Goal: Task Accomplishment & Management: Use online tool/utility

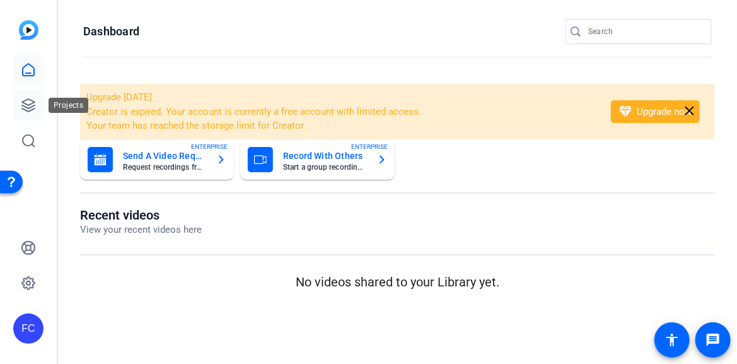
click at [28, 107] on icon at bounding box center [28, 105] width 15 height 15
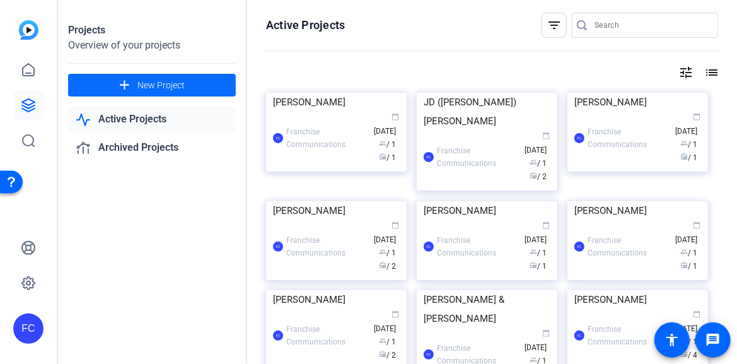
click at [134, 88] on span at bounding box center [152, 85] width 168 height 30
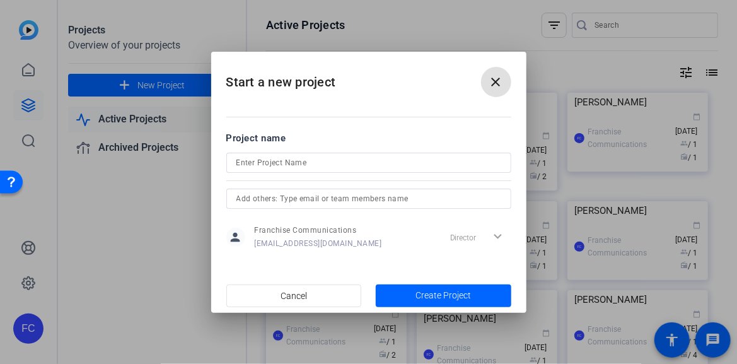
click at [276, 160] on input at bounding box center [369, 162] width 265 height 15
type input "[PERSON_NAME]"
click at [443, 289] on span "Create Project" at bounding box center [444, 295] width 56 height 13
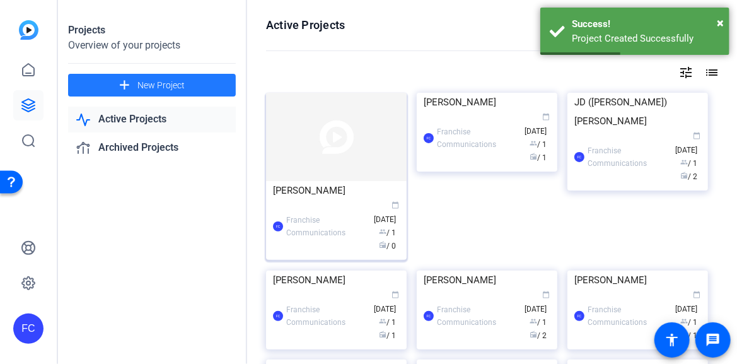
click at [294, 170] on img at bounding box center [336, 137] width 141 height 88
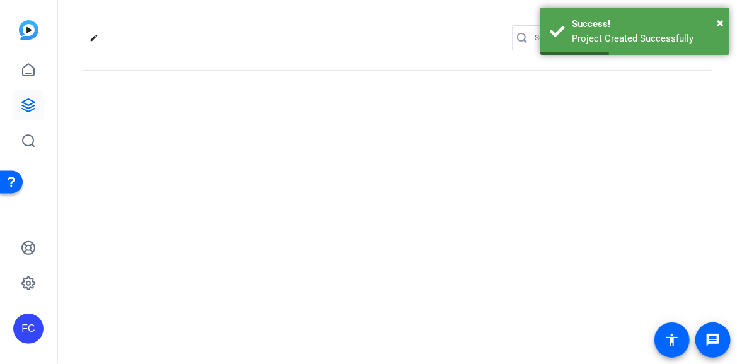
click at [294, 170] on div "edit settings" at bounding box center [397, 182] width 679 height 364
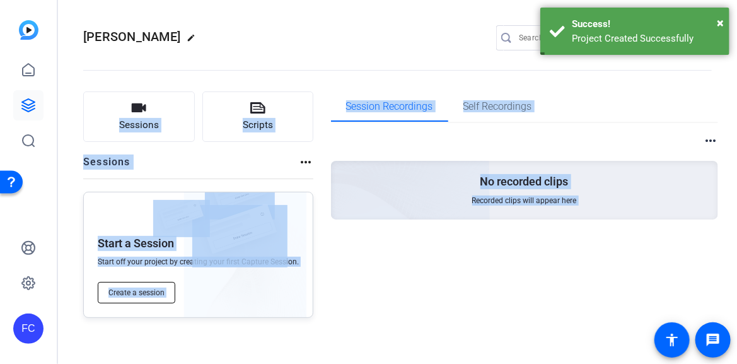
click at [150, 291] on span "Create a session" at bounding box center [136, 293] width 56 height 10
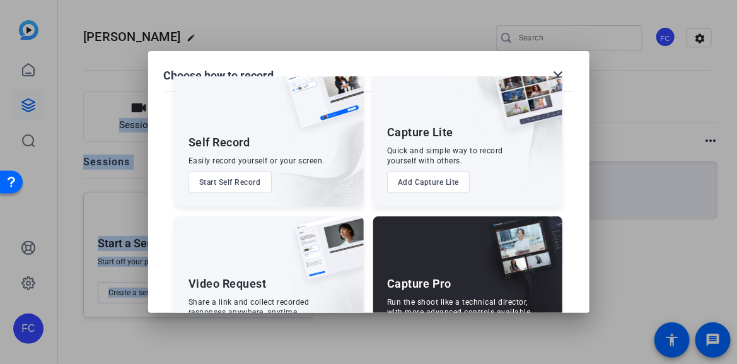
scroll to position [94, 0]
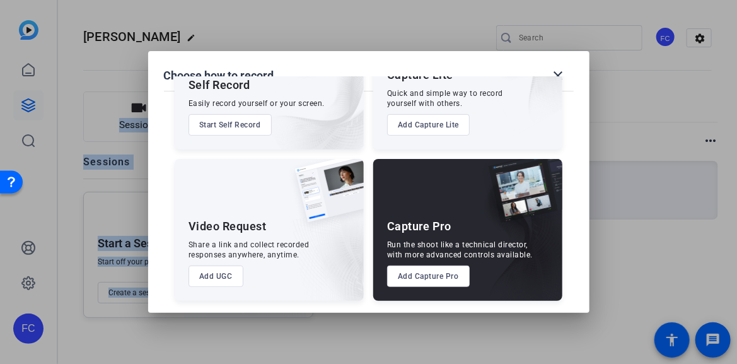
click at [431, 274] on button "Add Capture Pro" at bounding box center [428, 276] width 83 height 21
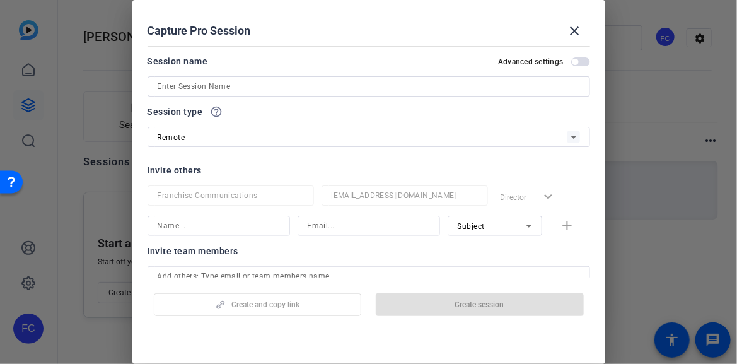
click at [322, 83] on input at bounding box center [369, 86] width 423 height 15
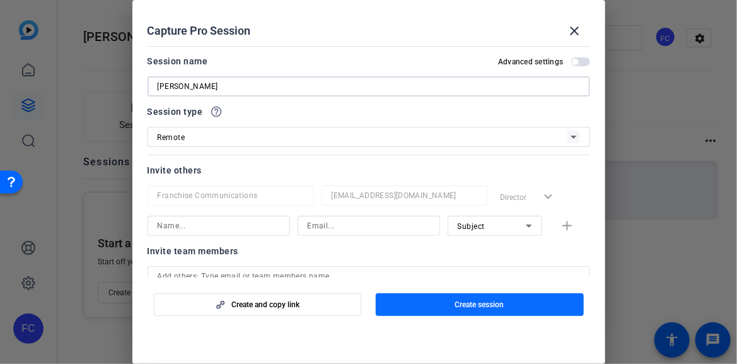
type input "[PERSON_NAME]"
click at [513, 303] on span "button" at bounding box center [480, 305] width 208 height 30
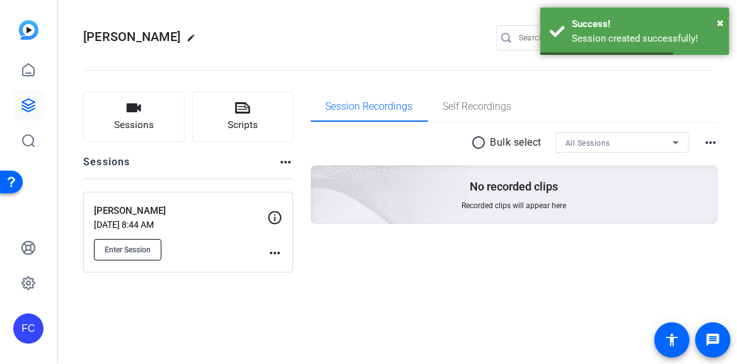
click at [113, 256] on button "Enter Session" at bounding box center [127, 249] width 67 height 21
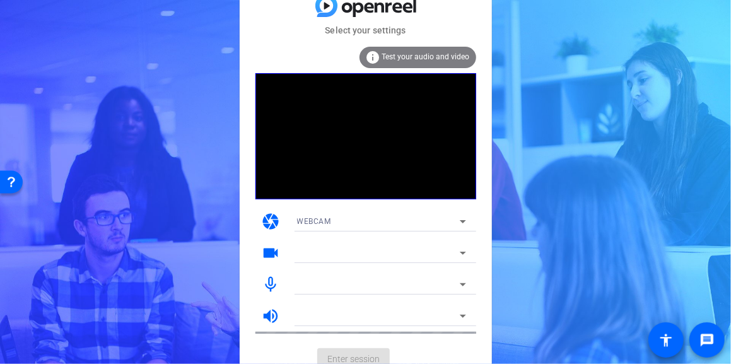
click at [464, 256] on icon at bounding box center [462, 252] width 15 height 15
click at [463, 255] on icon at bounding box center [462, 252] width 15 height 15
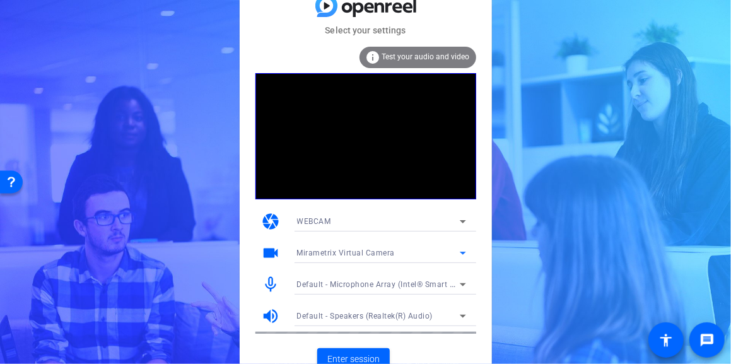
click at [462, 256] on icon at bounding box center [462, 252] width 15 height 15
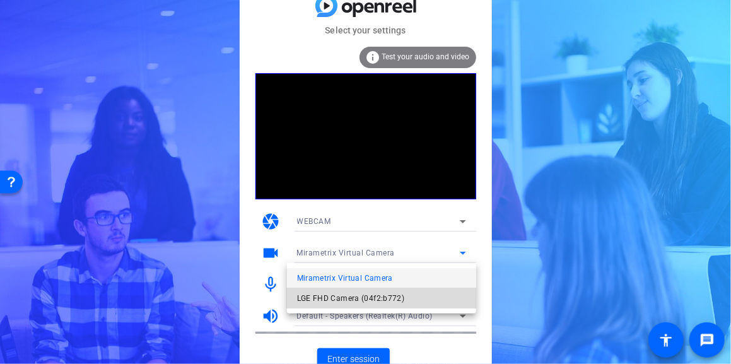
click at [393, 295] on span "LGE FHD Camera (04f2:b772)" at bounding box center [351, 298] width 108 height 15
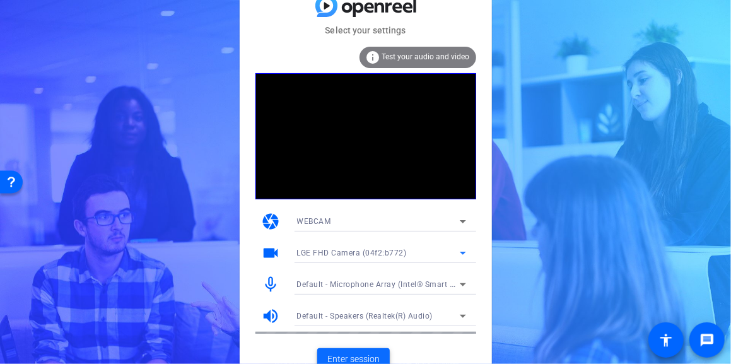
click at [370, 358] on span "Enter session" at bounding box center [353, 359] width 52 height 13
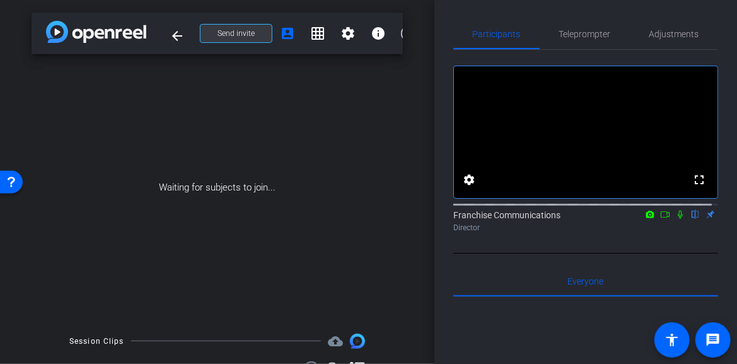
click at [245, 32] on span "Send invite" at bounding box center [236, 33] width 37 height 10
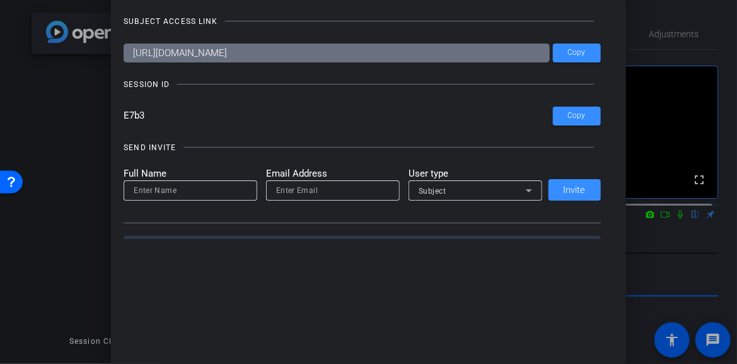
click at [695, 257] on div at bounding box center [368, 182] width 737 height 364
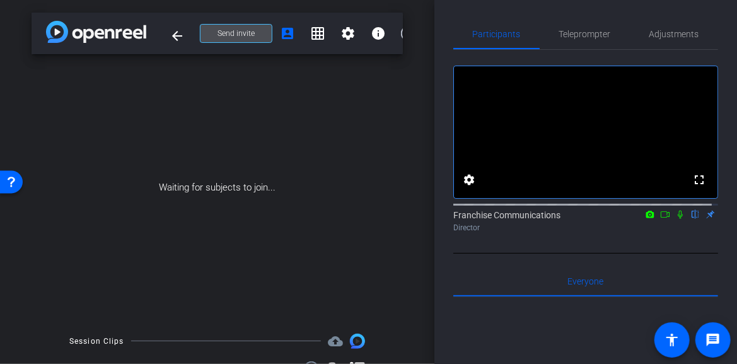
click at [237, 30] on span "Send invite" at bounding box center [236, 33] width 37 height 10
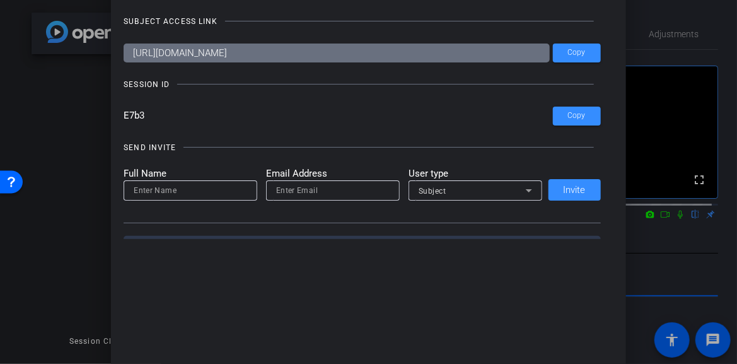
click at [473, 268] on div "Invite Status and Actions close SUBJECT ACCESS LINK https://capture.openreel.co…" at bounding box center [368, 183] width 515 height 442
click at [652, 288] on div at bounding box center [368, 182] width 737 height 364
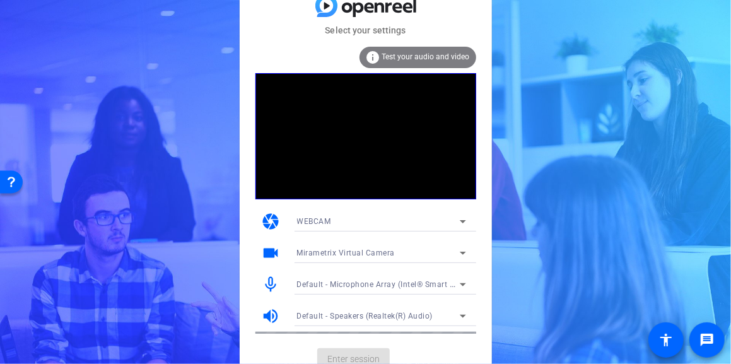
click at [459, 255] on icon at bounding box center [462, 252] width 15 height 15
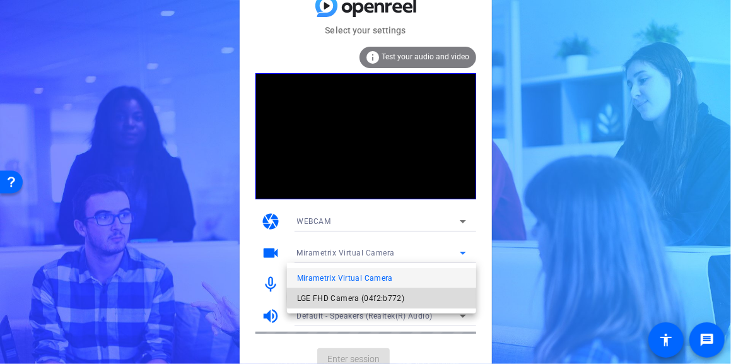
click at [383, 297] on span "LGE FHD Camera (04f2:b772)" at bounding box center [351, 298] width 108 height 15
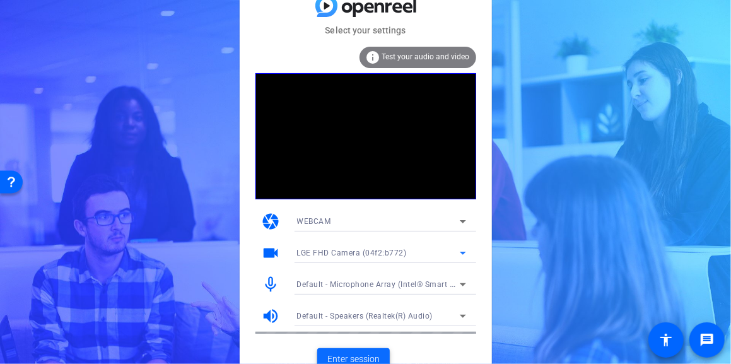
click at [370, 354] on span "Enter session" at bounding box center [353, 359] width 52 height 13
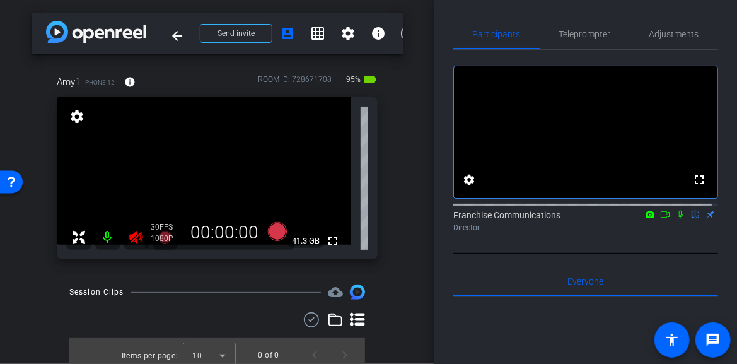
click at [136, 238] on icon at bounding box center [136, 237] width 15 height 15
click at [332, 239] on mat-icon "fullscreen" at bounding box center [332, 240] width 15 height 15
click at [650, 42] on span "Adjustments" at bounding box center [675, 34] width 50 height 30
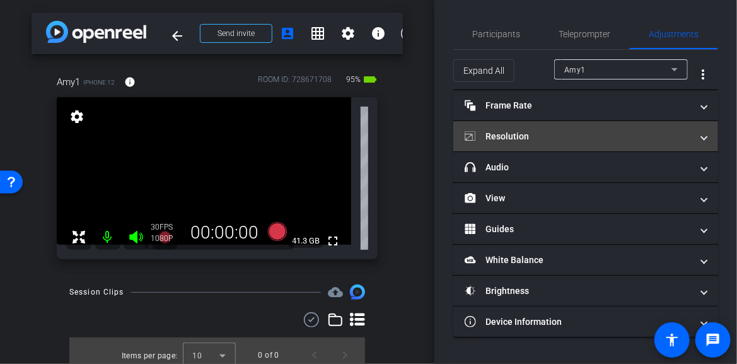
click at [705, 132] on span at bounding box center [704, 136] width 5 height 13
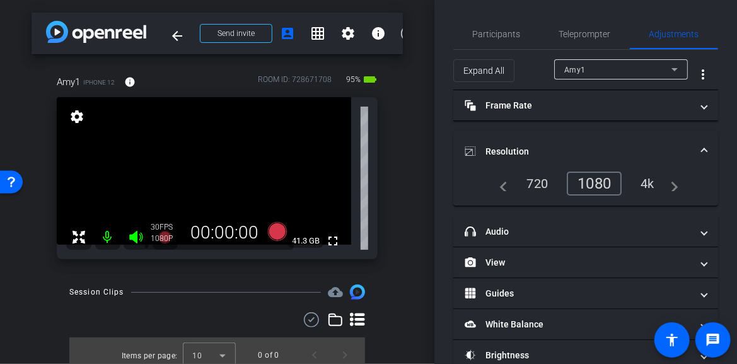
click at [650, 181] on div "4k" at bounding box center [647, 183] width 33 height 21
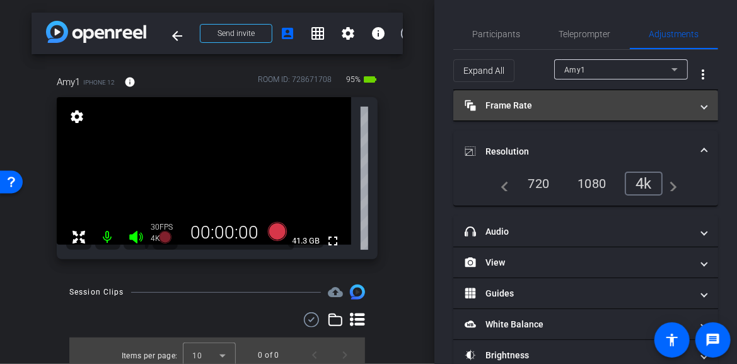
click at [693, 108] on span "Frame Rate Frame Rate" at bounding box center [583, 105] width 237 height 13
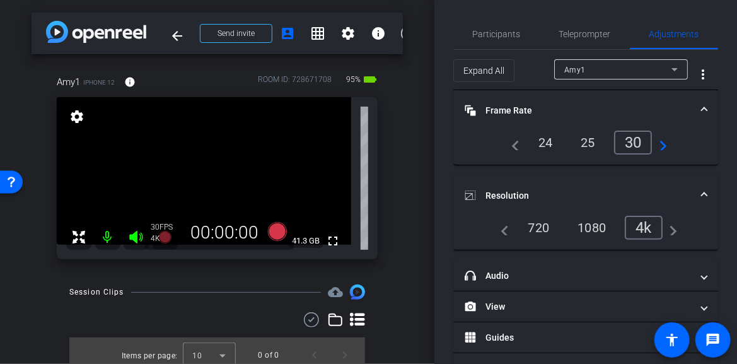
click at [548, 140] on div "24" at bounding box center [545, 142] width 33 height 21
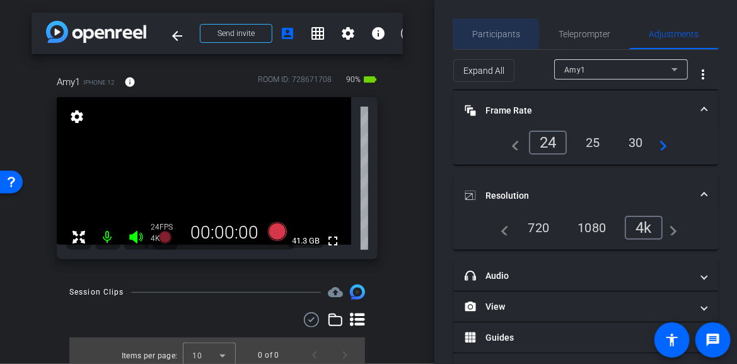
drag, startPoint x: 494, startPoint y: 34, endPoint x: 504, endPoint y: 42, distance: 13.0
click at [495, 34] on span "Participants" at bounding box center [497, 34] width 48 height 9
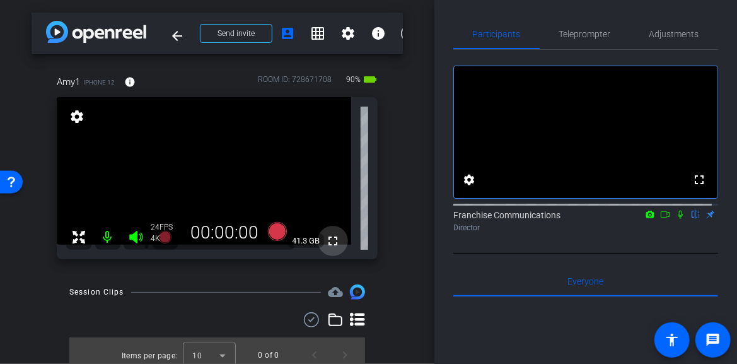
click at [329, 237] on mat-icon "fullscreen" at bounding box center [332, 240] width 15 height 15
click at [276, 233] on icon at bounding box center [276, 231] width 19 height 19
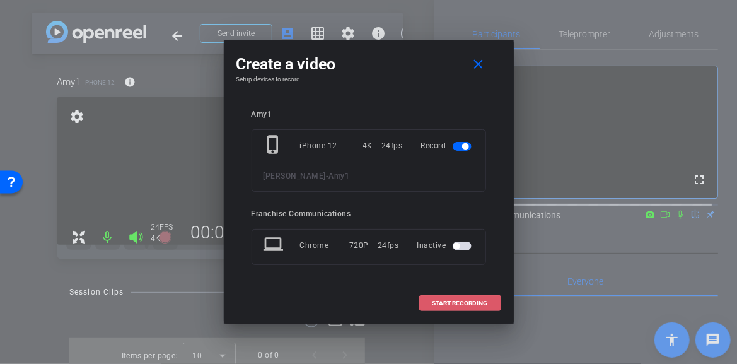
click at [466, 304] on span "START RECORDING" at bounding box center [461, 303] width 56 height 6
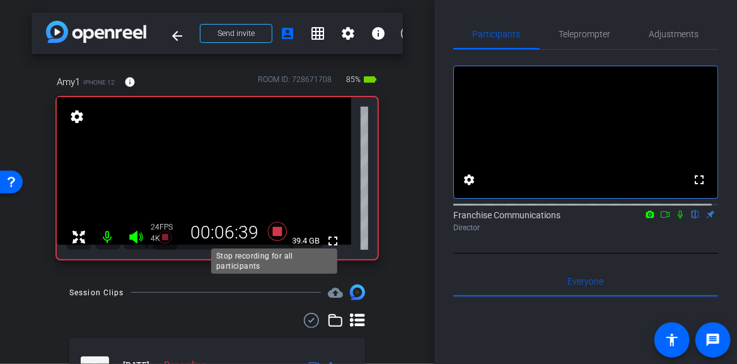
click at [273, 231] on icon at bounding box center [276, 231] width 19 height 19
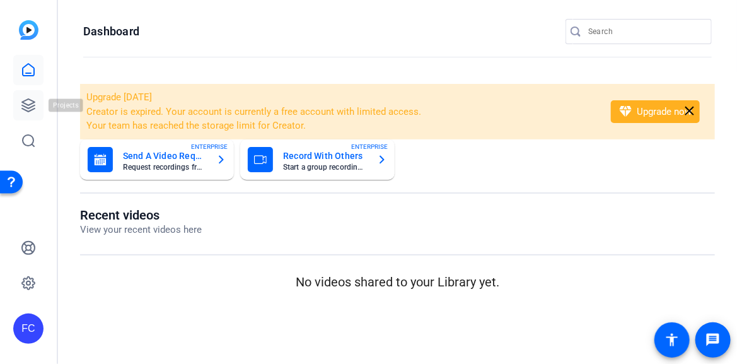
click at [32, 105] on icon at bounding box center [28, 105] width 15 height 15
click at [30, 107] on icon at bounding box center [28, 105] width 13 height 13
click at [28, 102] on icon at bounding box center [28, 105] width 15 height 15
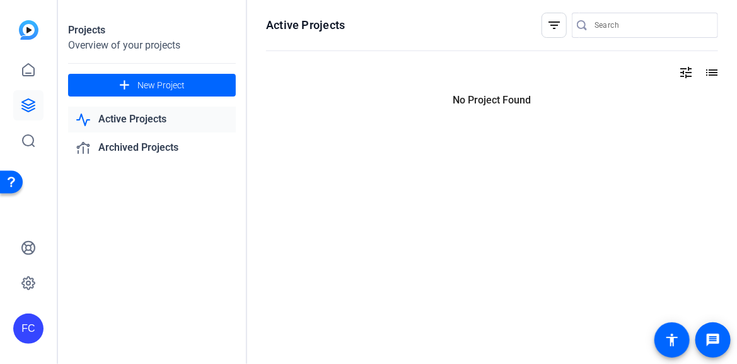
click at [28, 103] on icon at bounding box center [28, 105] width 15 height 15
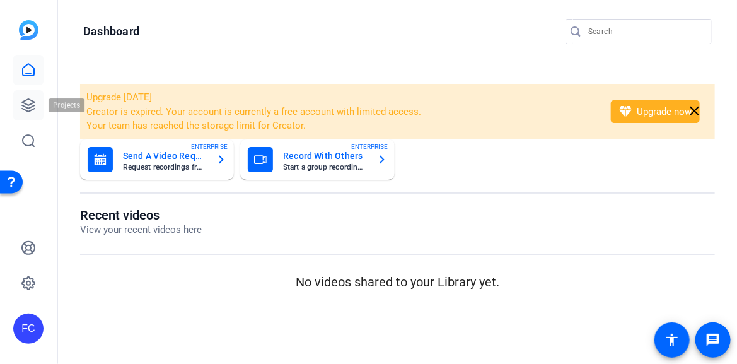
click at [32, 108] on icon at bounding box center [28, 105] width 15 height 15
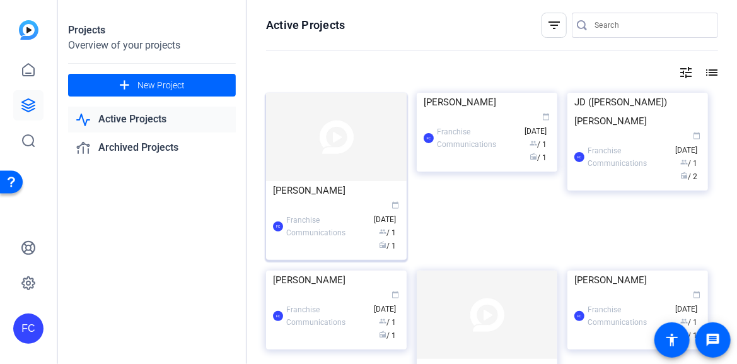
click at [348, 188] on div "[PERSON_NAME]" at bounding box center [336, 190] width 127 height 19
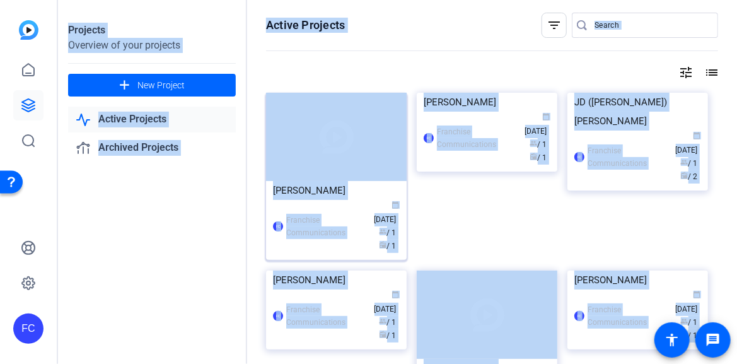
click at [348, 188] on div "Projects Overview of your projects add New Project Active Projects Archived Pro…" at bounding box center [397, 182] width 679 height 364
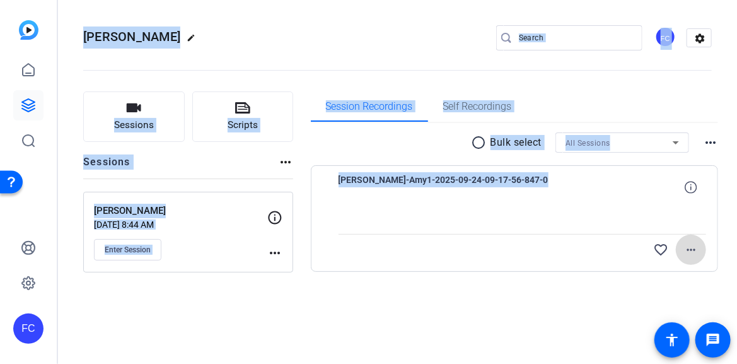
click at [688, 249] on mat-icon "more_horiz" at bounding box center [691, 249] width 15 height 15
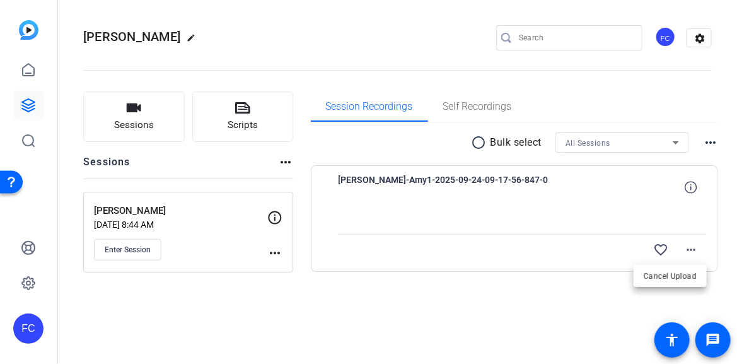
click at [525, 295] on div at bounding box center [368, 182] width 737 height 364
click at [117, 248] on span "Enter Session" at bounding box center [128, 250] width 46 height 10
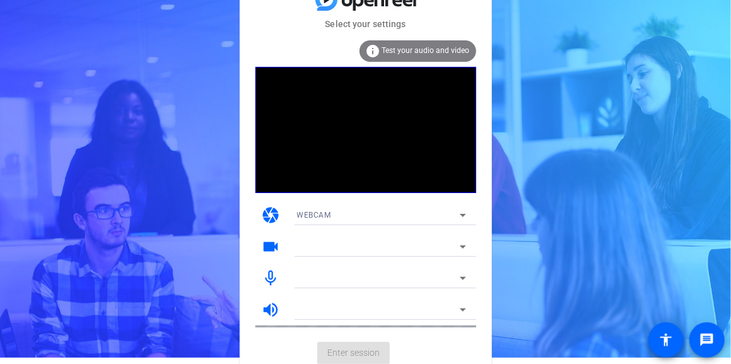
scroll to position [11, 0]
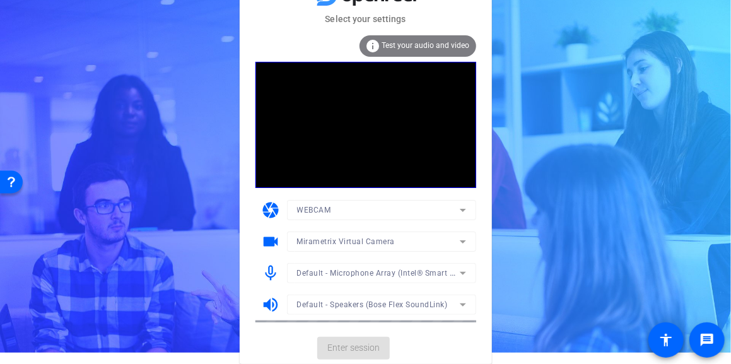
click at [366, 346] on mat-card-actions "Enter session" at bounding box center [366, 348] width 252 height 33
click at [366, 346] on span "Enter session" at bounding box center [353, 347] width 52 height 13
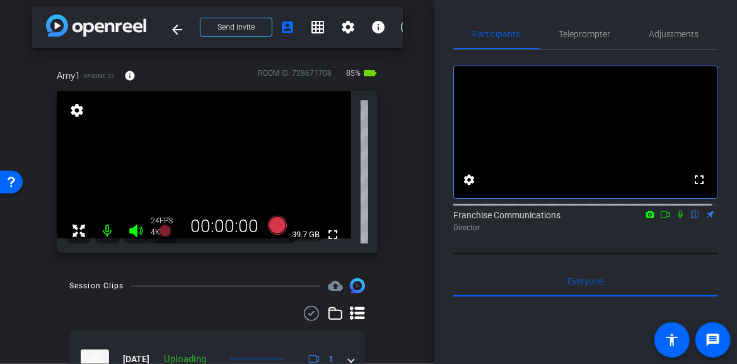
scroll to position [74, 0]
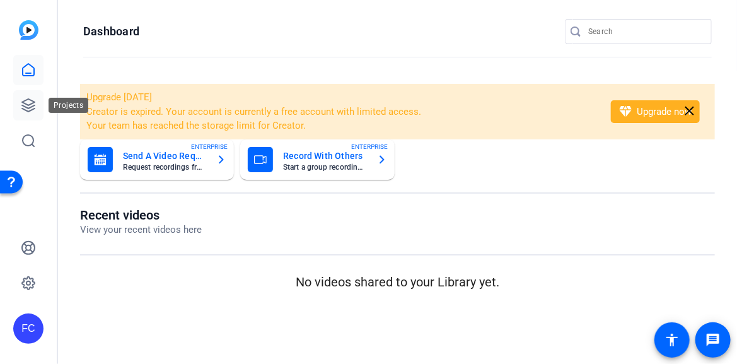
click at [31, 103] on icon at bounding box center [28, 105] width 13 height 13
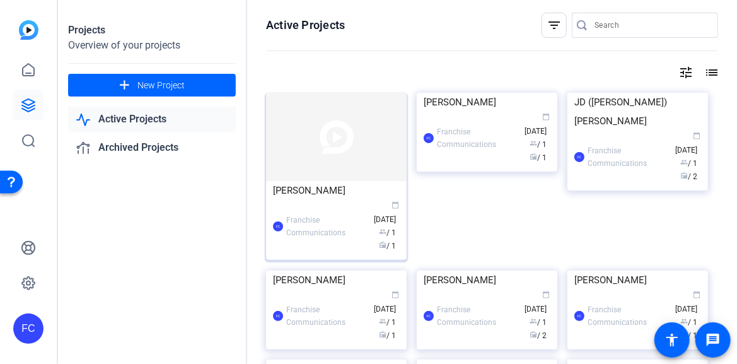
click at [305, 176] on img at bounding box center [336, 137] width 141 height 88
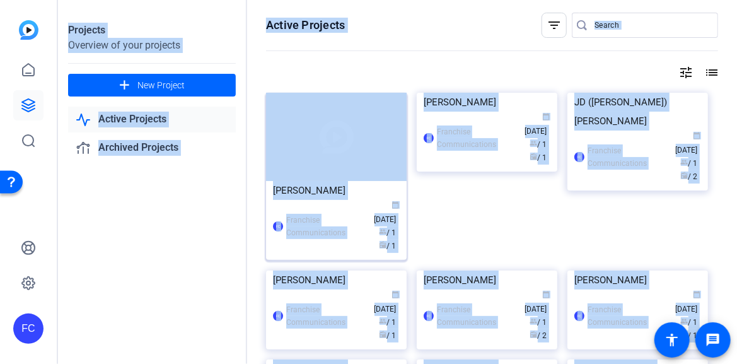
click at [305, 176] on div "Projects Overview of your projects add New Project Active Projects Archived Pro…" at bounding box center [397, 182] width 679 height 364
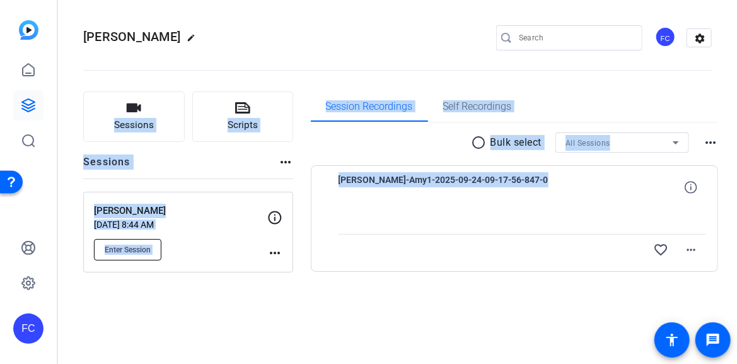
click at [123, 254] on span "Enter Session" at bounding box center [128, 250] width 46 height 10
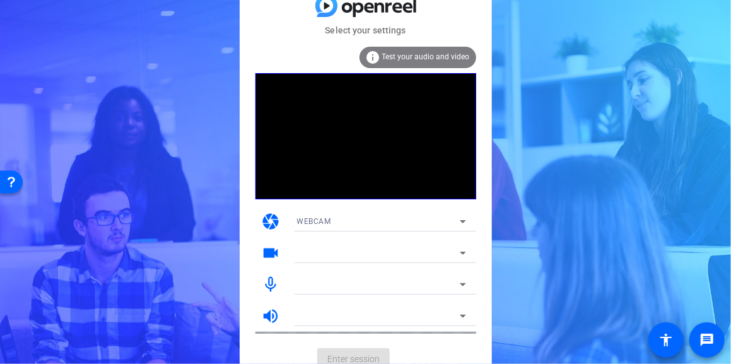
click at [360, 358] on mat-card-actions "Enter session" at bounding box center [366, 359] width 252 height 33
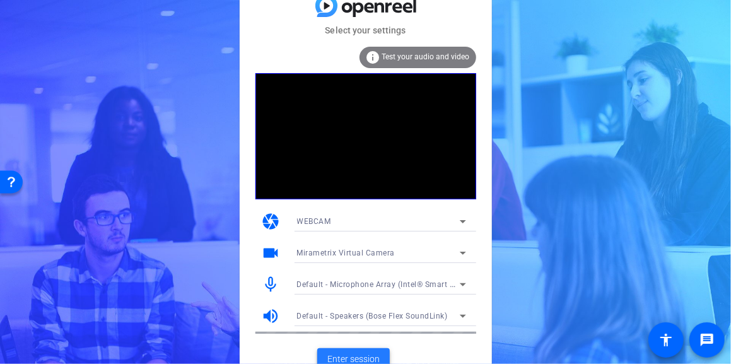
click at [363, 355] on span "Enter session" at bounding box center [353, 359] width 52 height 13
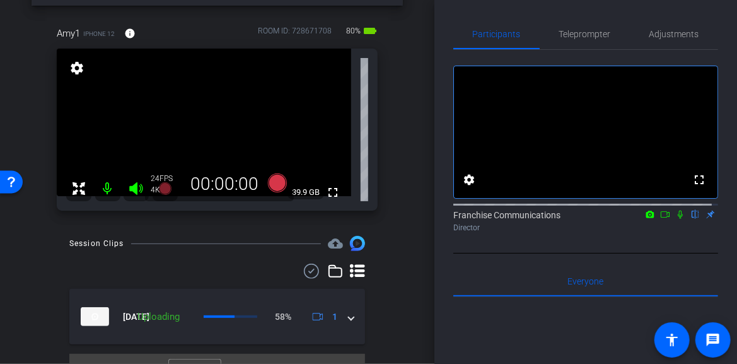
scroll to position [74, 0]
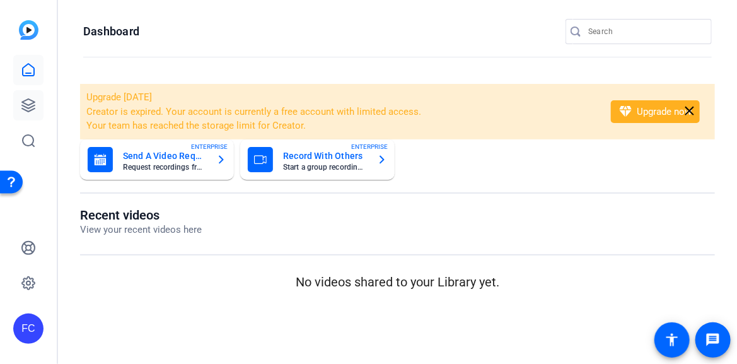
click at [30, 103] on icon at bounding box center [28, 105] width 13 height 13
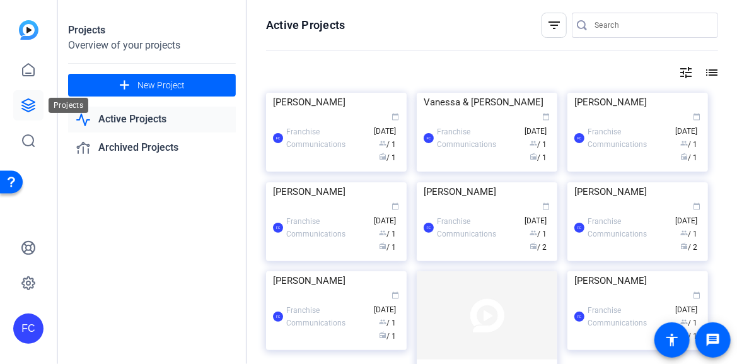
click at [30, 100] on icon at bounding box center [28, 105] width 13 height 13
click at [28, 110] on icon at bounding box center [28, 105] width 15 height 15
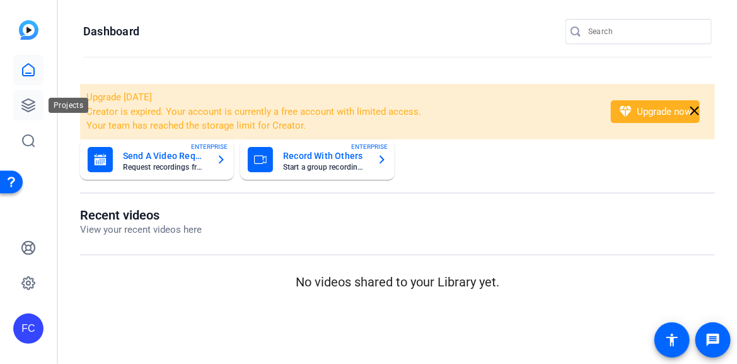
click at [23, 102] on icon at bounding box center [28, 105] width 13 height 13
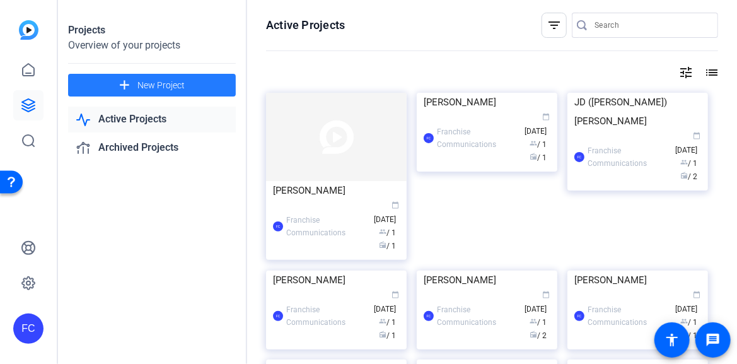
click at [146, 84] on span "New Project" at bounding box center [161, 85] width 47 height 13
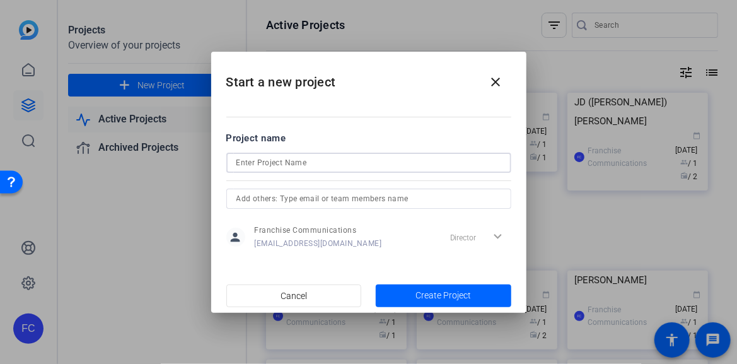
click at [247, 168] on input at bounding box center [369, 162] width 265 height 15
type input "[PERSON_NAME]"
click at [450, 291] on span "Create Project" at bounding box center [444, 295] width 56 height 13
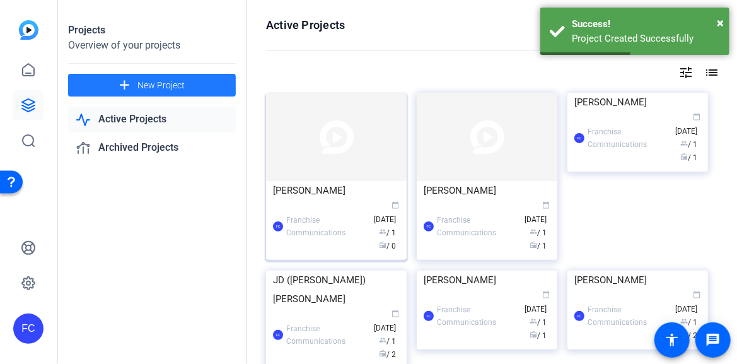
click at [312, 172] on img at bounding box center [336, 137] width 141 height 88
click at [312, 172] on div "Projects Overview of your projects add New Project Active Projects Archived Pro…" at bounding box center [397, 182] width 679 height 364
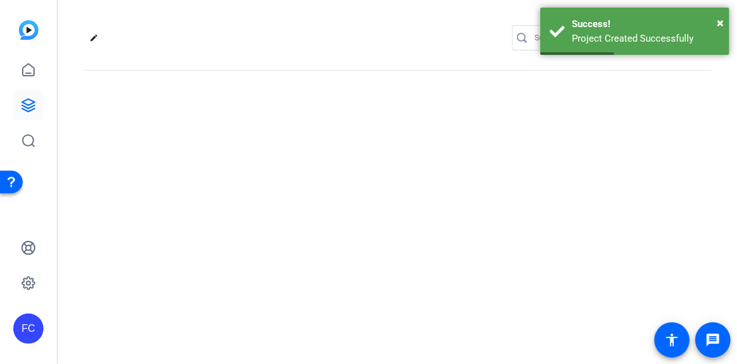
click at [312, 172] on div "edit settings" at bounding box center [397, 182] width 679 height 364
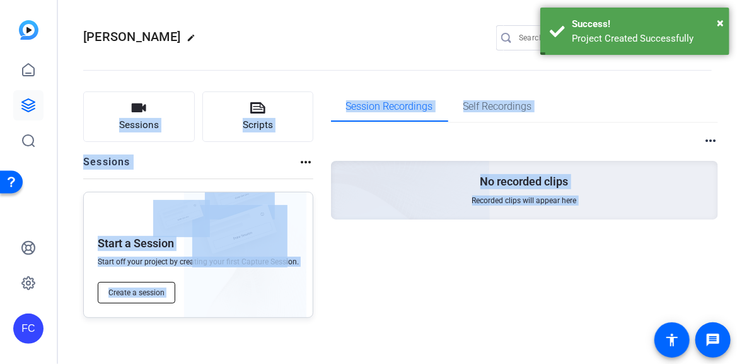
click at [131, 290] on span "Create a session" at bounding box center [136, 293] width 56 height 10
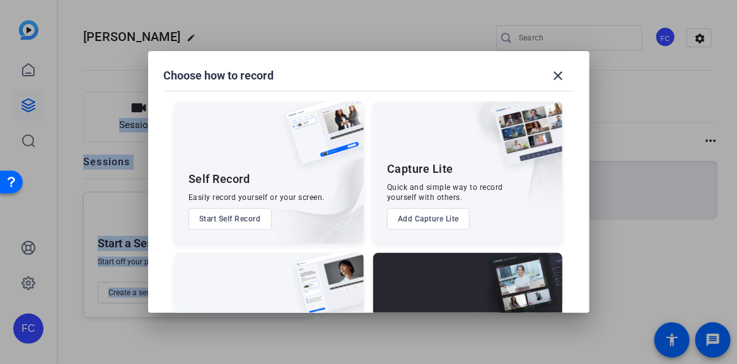
scroll to position [94, 0]
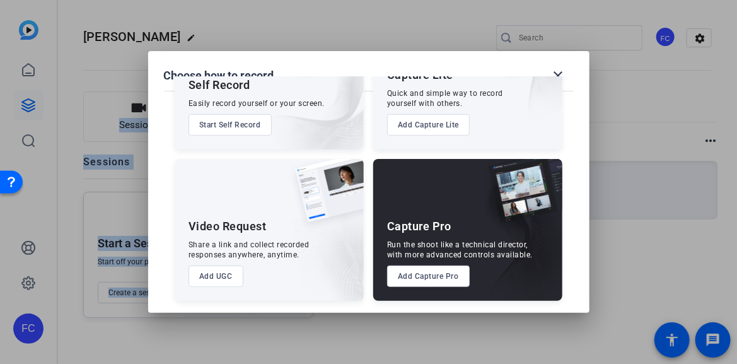
click at [433, 280] on button "Add Capture Pro" at bounding box center [428, 276] width 83 height 21
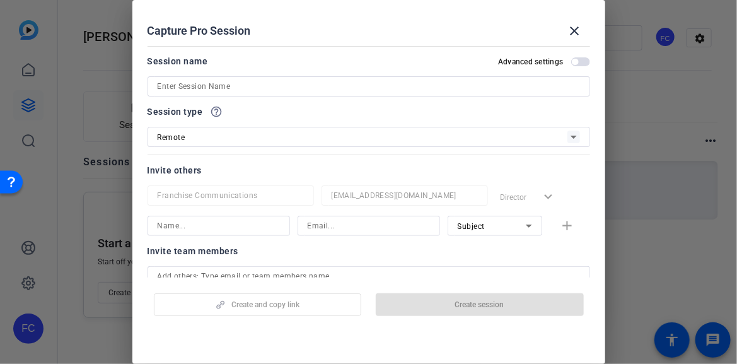
click at [241, 83] on input at bounding box center [369, 86] width 423 height 15
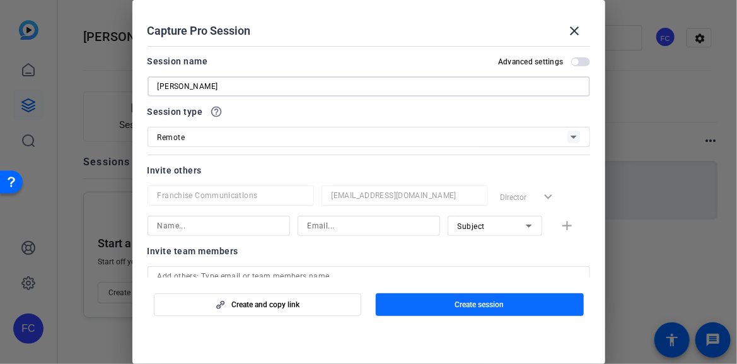
type input "[PERSON_NAME]"
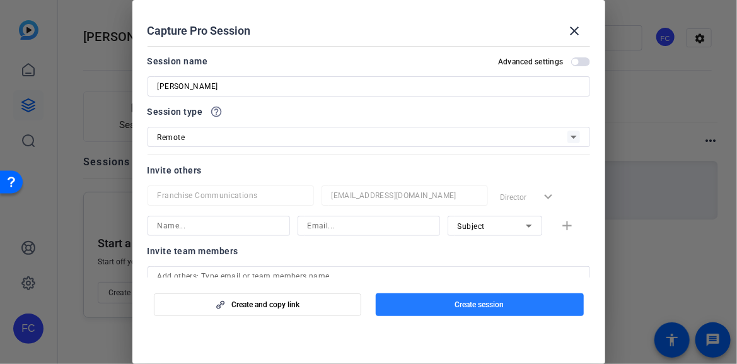
click at [438, 305] on span "button" at bounding box center [480, 305] width 208 height 30
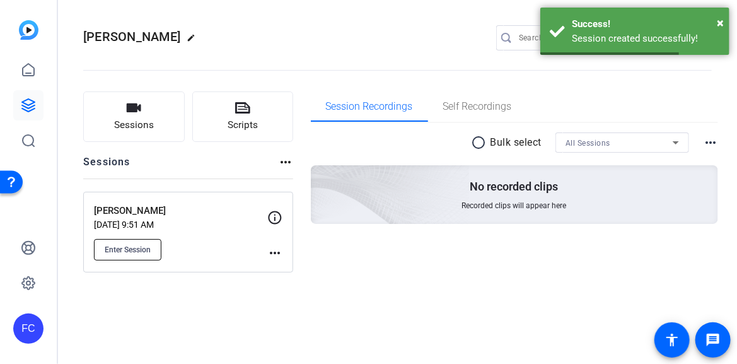
click at [140, 245] on span "Enter Session" at bounding box center [128, 250] width 46 height 10
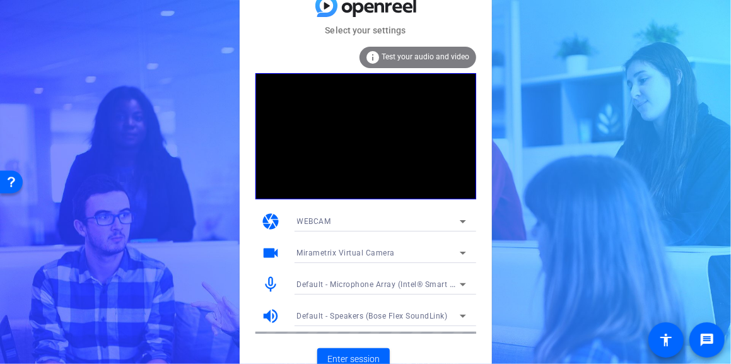
click at [464, 256] on icon at bounding box center [462, 252] width 15 height 15
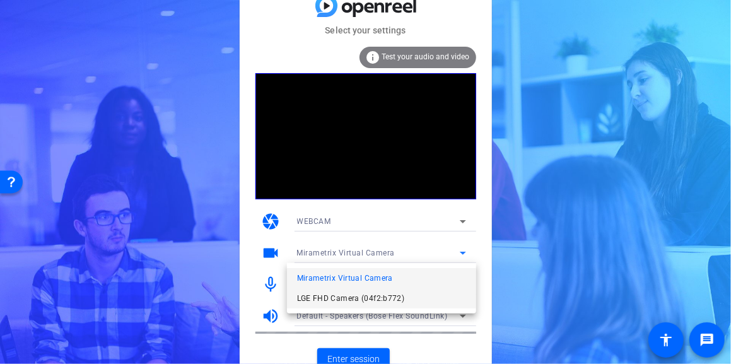
click at [370, 301] on span "LGE FHD Camera (04f2:b772)" at bounding box center [351, 298] width 108 height 15
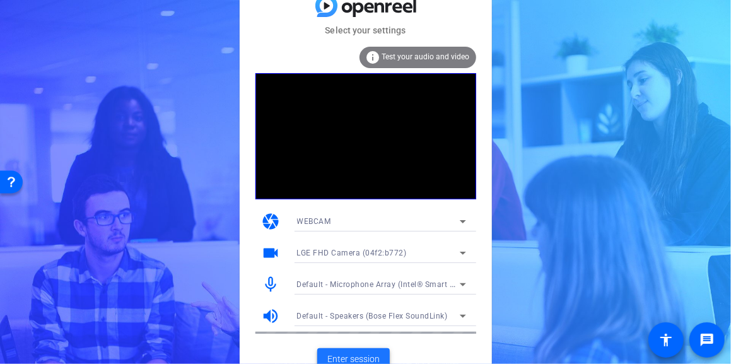
click at [361, 358] on span "Enter session" at bounding box center [353, 359] width 52 height 13
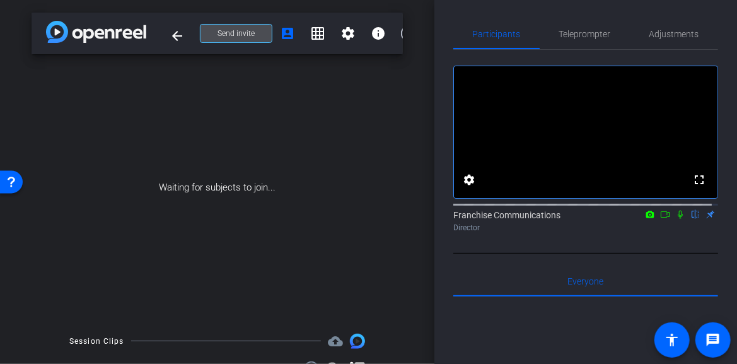
click at [245, 33] on span "Send invite" at bounding box center [236, 33] width 37 height 10
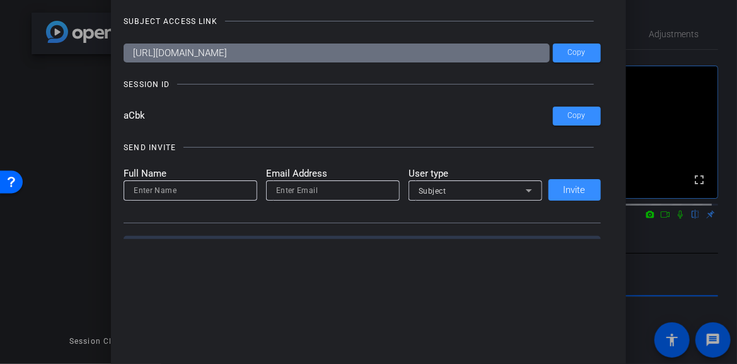
click at [637, 15] on div at bounding box center [368, 182] width 737 height 364
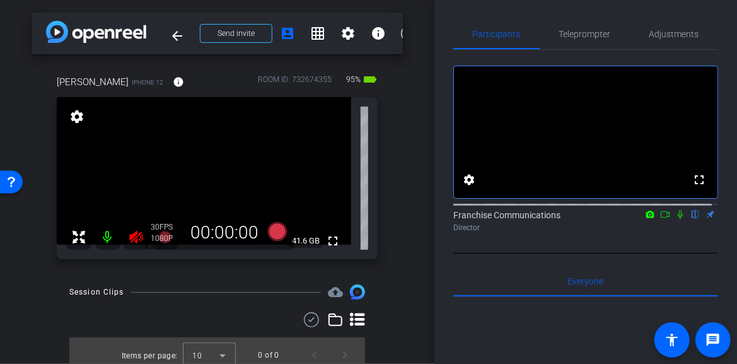
click at [138, 233] on icon at bounding box center [136, 237] width 15 height 15
click at [681, 35] on span "Adjustments" at bounding box center [675, 34] width 50 height 9
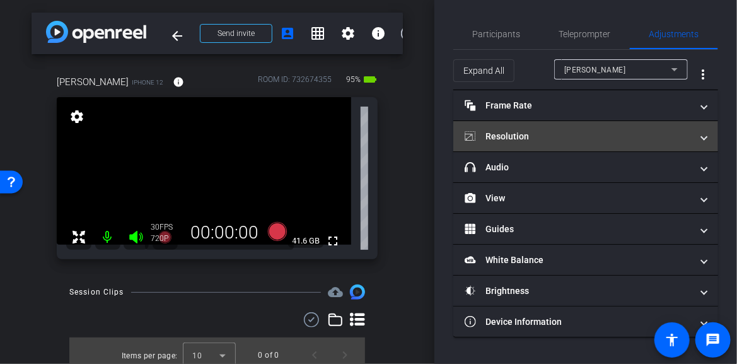
click at [703, 135] on span at bounding box center [704, 136] width 5 height 13
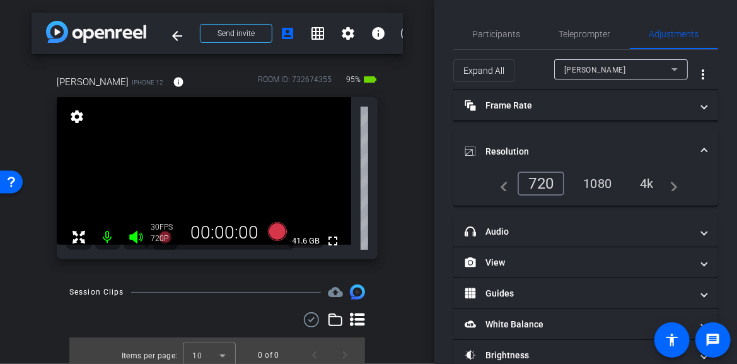
click at [641, 184] on div "4k" at bounding box center [647, 183] width 33 height 21
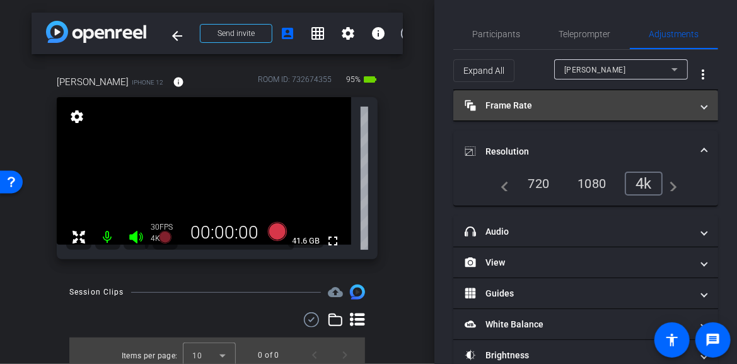
drag, startPoint x: 698, startPoint y: 105, endPoint x: 682, endPoint y: 110, distance: 16.2
click at [702, 104] on span at bounding box center [704, 105] width 5 height 13
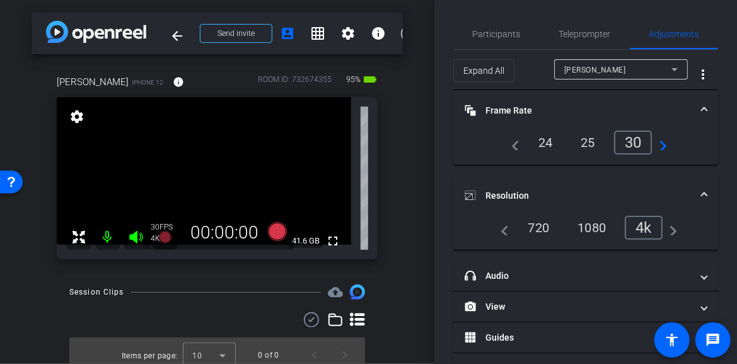
click at [545, 139] on div "24" at bounding box center [545, 142] width 33 height 21
click at [274, 234] on icon at bounding box center [276, 231] width 19 height 19
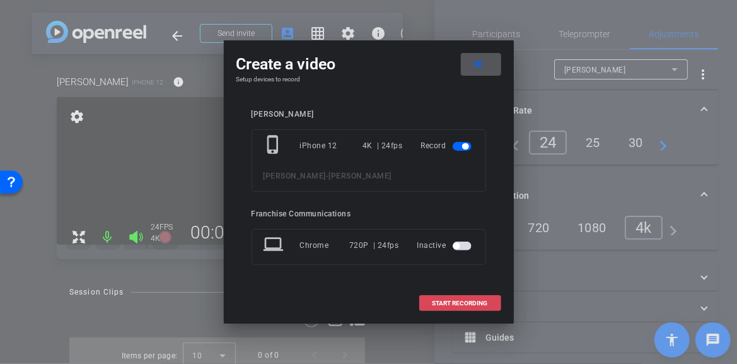
click at [475, 301] on span "START RECORDING" at bounding box center [461, 303] width 56 height 6
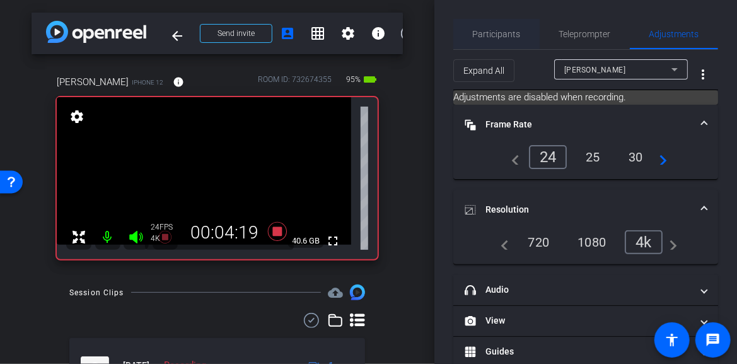
click at [503, 32] on span "Participants" at bounding box center [497, 34] width 48 height 9
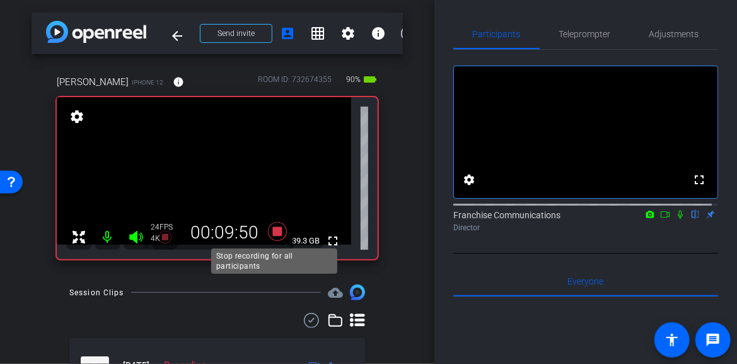
click at [274, 232] on icon at bounding box center [276, 231] width 19 height 19
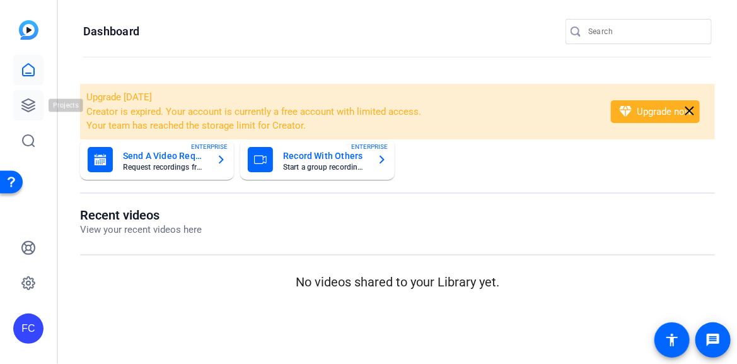
click at [26, 100] on icon at bounding box center [28, 105] width 15 height 15
click at [36, 105] on link at bounding box center [28, 105] width 30 height 30
click at [29, 103] on icon at bounding box center [28, 105] width 15 height 15
click at [28, 97] on link at bounding box center [28, 105] width 30 height 30
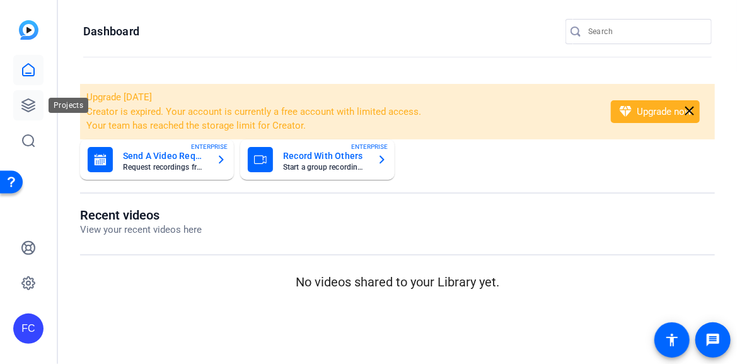
click at [30, 108] on icon at bounding box center [28, 105] width 13 height 13
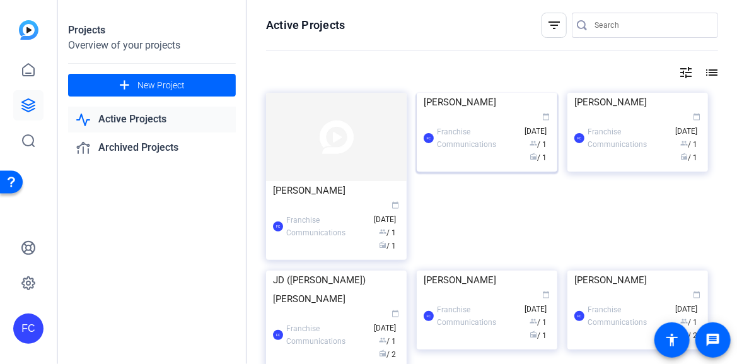
click at [471, 112] on div "[PERSON_NAME]" at bounding box center [487, 102] width 127 height 19
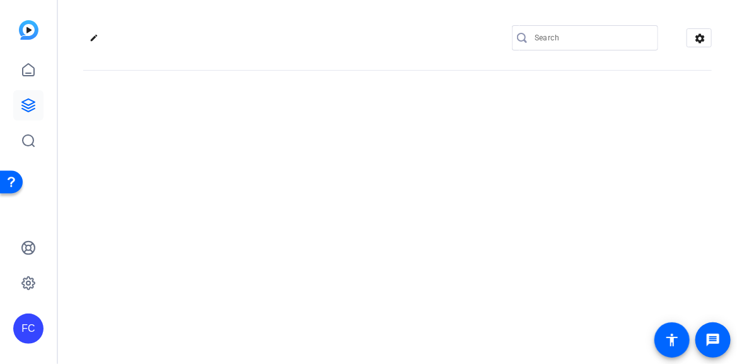
click at [471, 187] on div "edit settings" at bounding box center [397, 182] width 679 height 364
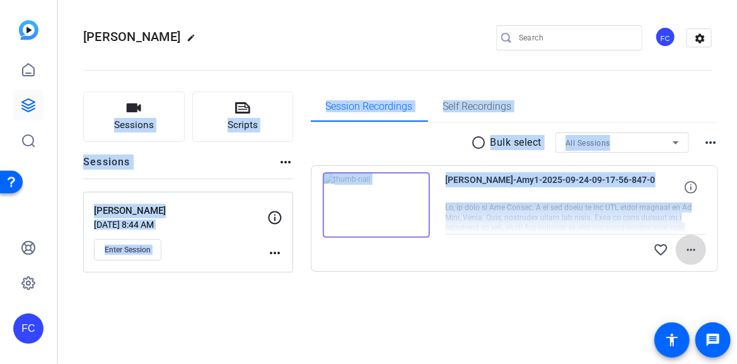
click at [688, 246] on mat-icon "more_horiz" at bounding box center [691, 249] width 15 height 15
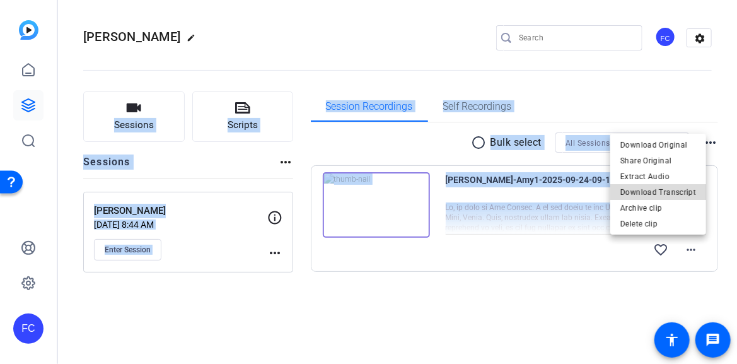
click at [669, 195] on span "Download Transcript" at bounding box center [659, 191] width 76 height 15
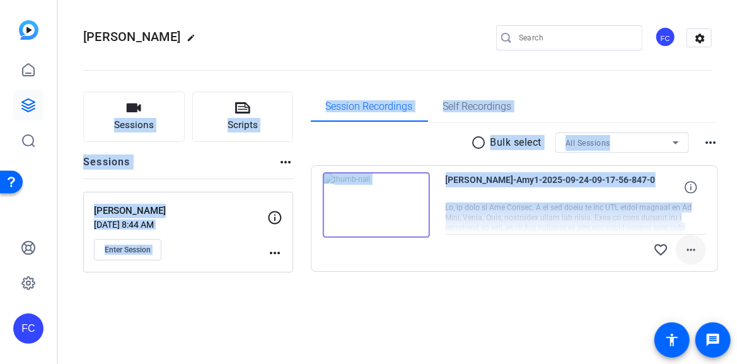
click at [687, 251] on mat-icon "more_horiz" at bounding box center [691, 249] width 15 height 15
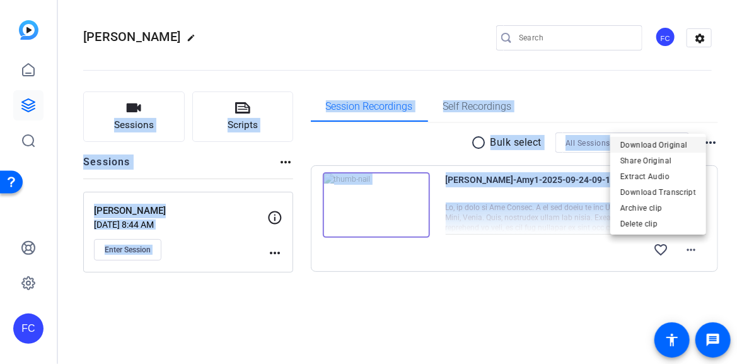
click at [674, 147] on span "Download Original" at bounding box center [659, 144] width 76 height 15
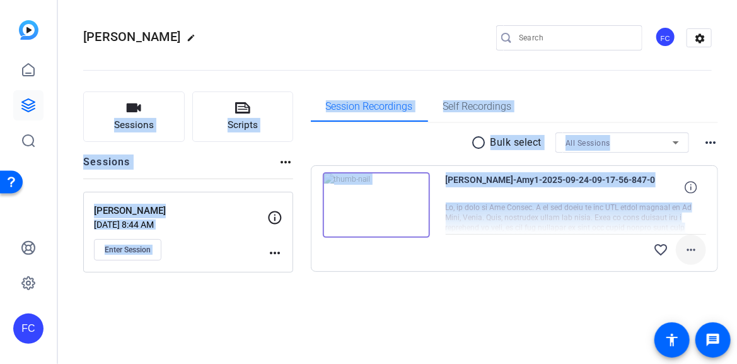
click at [689, 245] on mat-icon "more_horiz" at bounding box center [691, 249] width 15 height 15
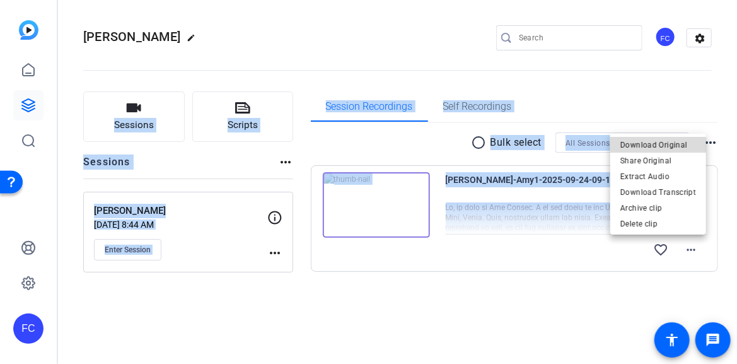
click at [665, 143] on span "Download Original" at bounding box center [659, 144] width 76 height 15
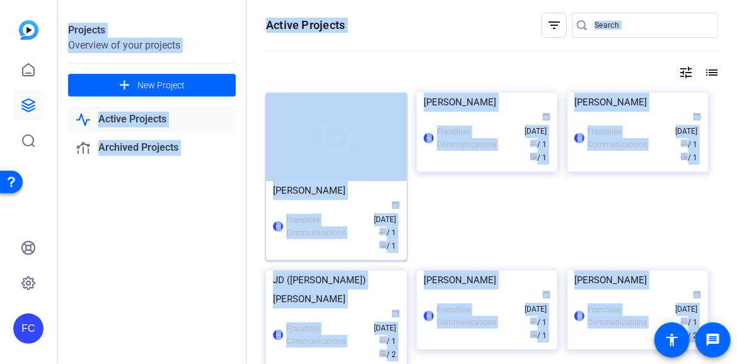
click at [358, 150] on img at bounding box center [336, 137] width 141 height 88
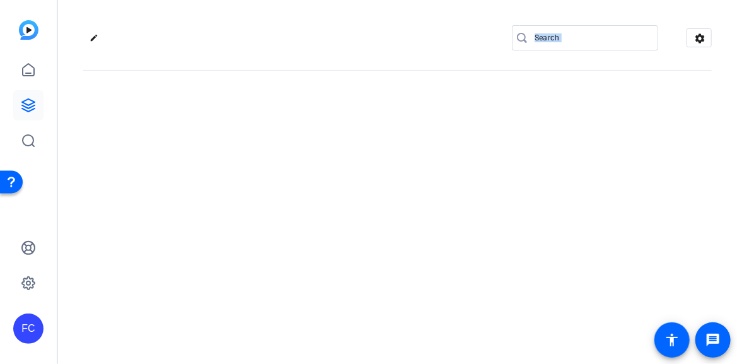
click at [358, 150] on div "edit settings" at bounding box center [397, 182] width 679 height 364
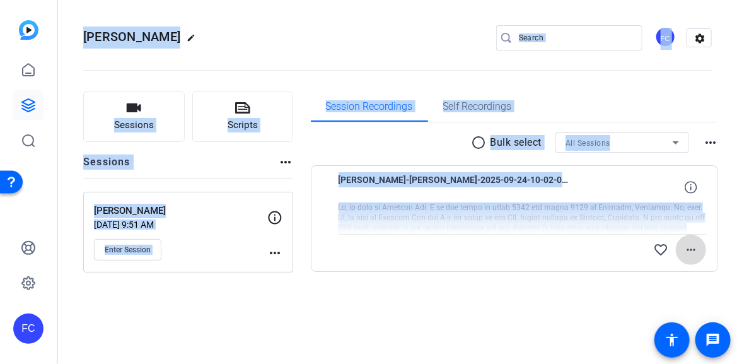
click at [688, 249] on mat-icon "more_horiz" at bounding box center [691, 249] width 15 height 15
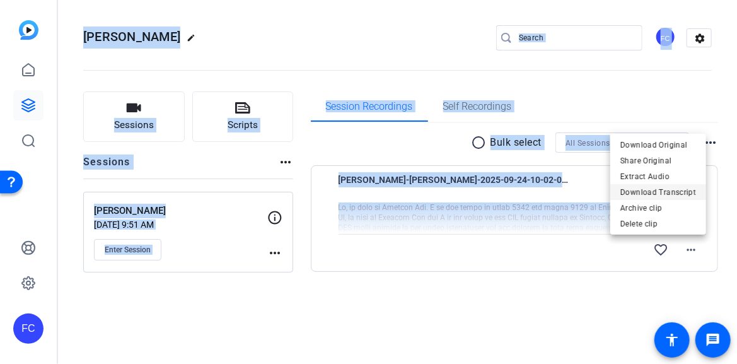
click at [680, 195] on span "Download Transcript" at bounding box center [659, 191] width 76 height 15
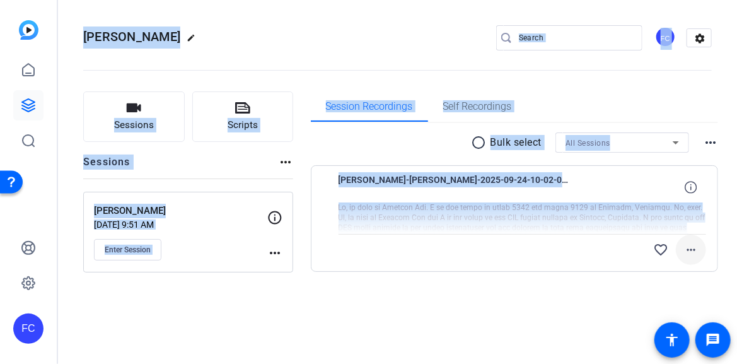
click at [691, 246] on mat-icon "more_horiz" at bounding box center [691, 249] width 15 height 15
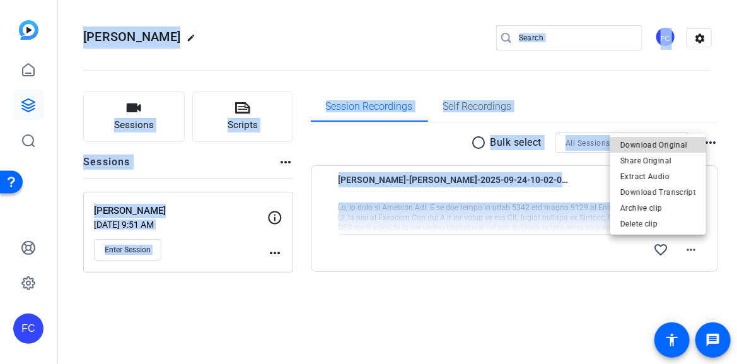
click at [686, 146] on span "Download Original" at bounding box center [659, 144] width 76 height 15
